Goal: Find contact information: Find contact information

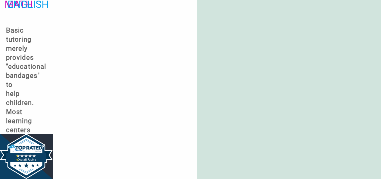
scroll to position [362, 0]
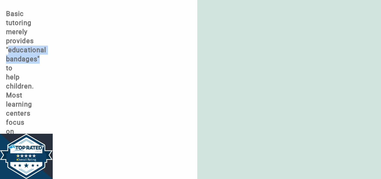
drag, startPoint x: 10, startPoint y: 50, endPoint x: 50, endPoint y: 58, distance: 40.7
copy h5 "educational bandages""
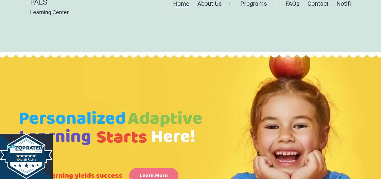
scroll to position [0, 0]
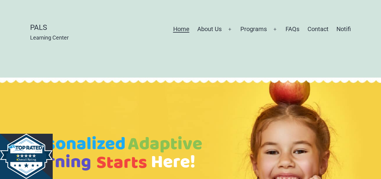
click at [85, 15] on header "PALS Learning Center Menu Close Home About Us Open menu Our Center Our Staff Pr…" at bounding box center [190, 34] width 321 height 68
click at [114, 22] on header "PALS Learning Center Menu Close Home About Us Open menu Our Center Our Staff Pr…" at bounding box center [190, 34] width 321 height 68
click at [315, 30] on link "Contact" at bounding box center [317, 29] width 29 height 15
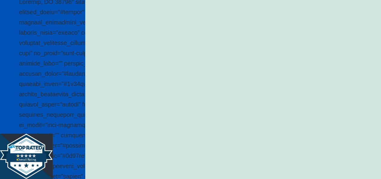
scroll to position [243, 0]
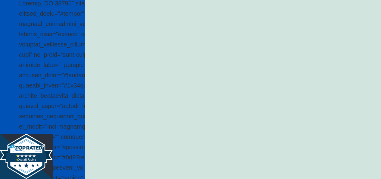
drag, startPoint x: 385, startPoint y: 23, endPoint x: 385, endPoint y: 68, distance: 45.2
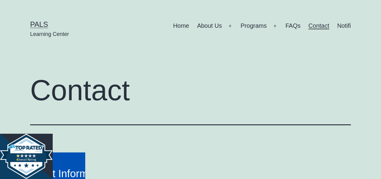
scroll to position [0, 0]
